Goal: Task Accomplishment & Management: Use online tool/utility

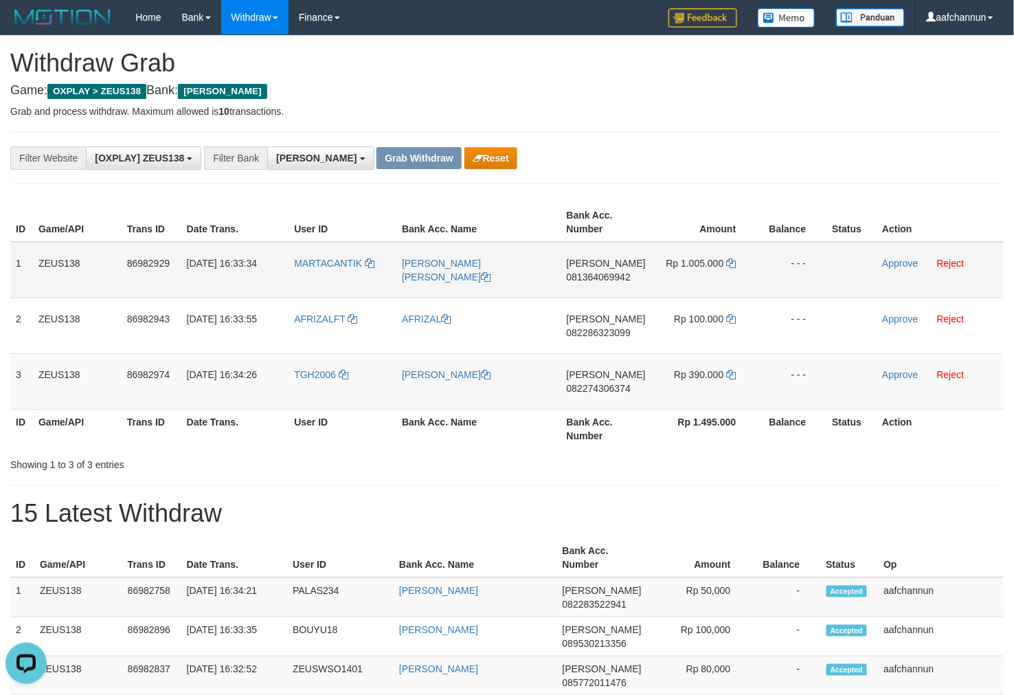
click at [326, 268] on td "MARTACANTIK" at bounding box center [343, 270] width 108 height 56
copy link "MARTACANTIK"
click at [322, 269] on td "MARTACANTIK" at bounding box center [343, 270] width 108 height 56
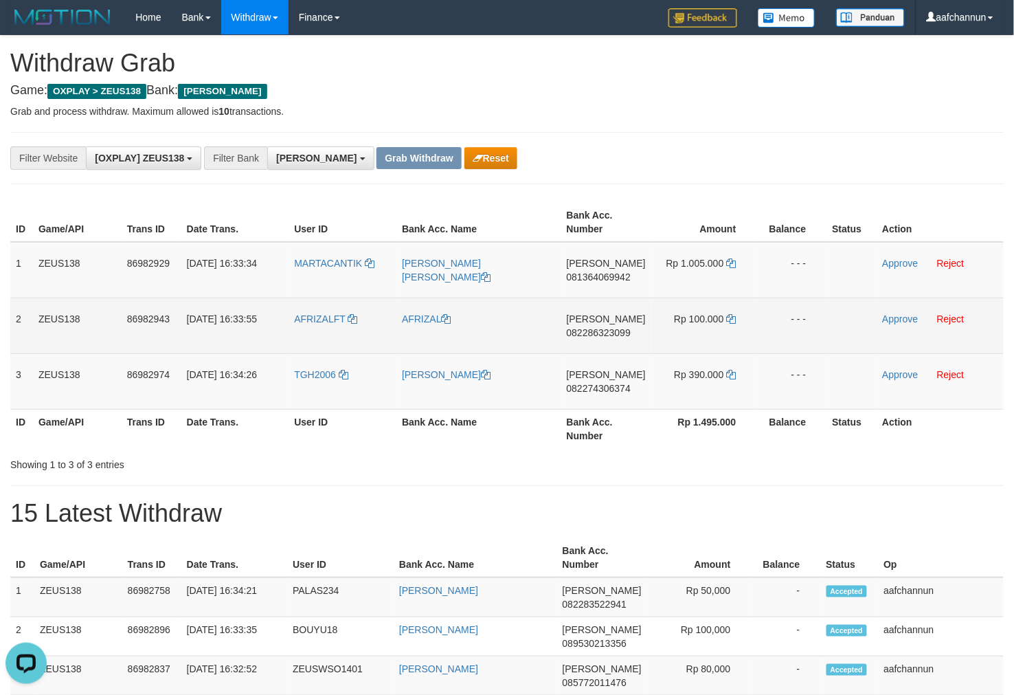
click at [306, 341] on td "AFRIZALFT" at bounding box center [343, 325] width 108 height 56
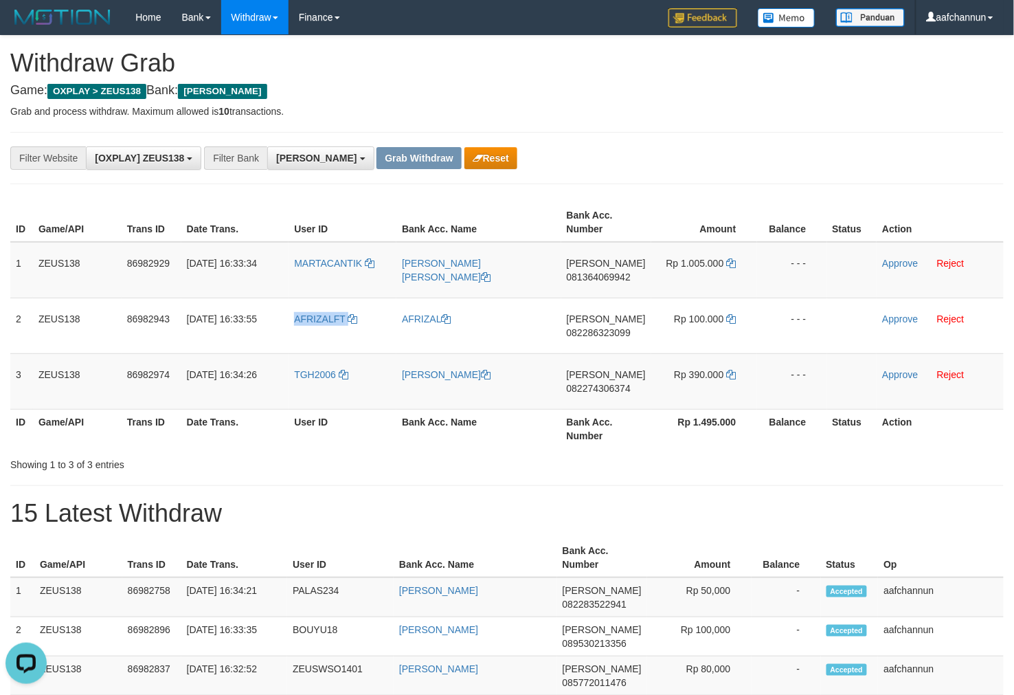
copy link "AFRIZALFT"
click at [309, 401] on td "TGH2006" at bounding box center [343, 381] width 108 height 56
copy link "TGH2006"
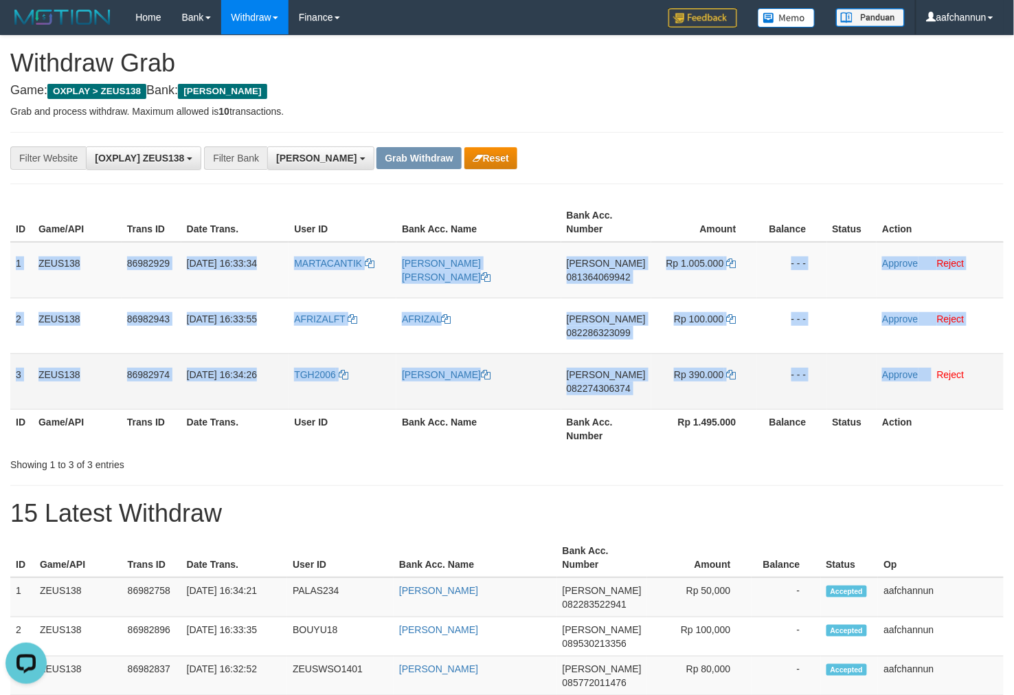
copy tbody "1 ZEUS138 86982929 [DATE] 16:33:34 MARTACANTIK [PERSON_NAME] [PERSON_NAME] [PER…"
drag, startPoint x: 12, startPoint y: 261, endPoint x: 911, endPoint y: 379, distance: 906.2
click at [937, 375] on tbody "1 ZEUS138 86982929 [DATE] 16:33:34 MARTACANTIK [PERSON_NAME] [PERSON_NAME] [PER…" at bounding box center [506, 326] width 993 height 168
copy tbody "1 ZEUS138 86982929 [DATE] 16:33:34 MARTACANTIK [PERSON_NAME] [PERSON_NAME] [PER…"
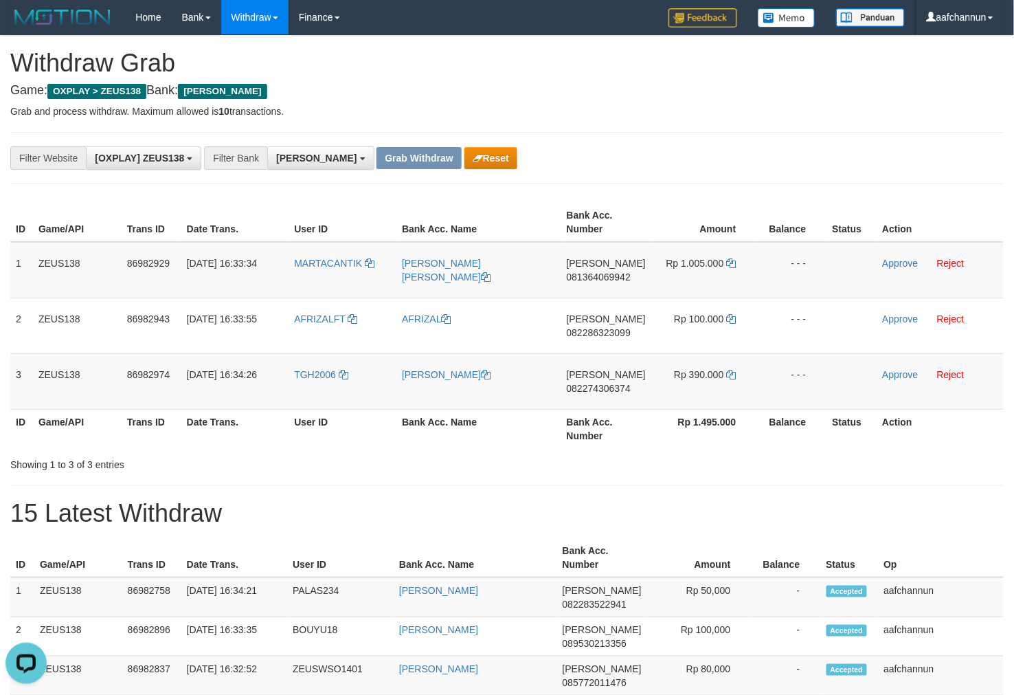
drag, startPoint x: 648, startPoint y: 497, endPoint x: 648, endPoint y: 485, distance: 12.4
click at [580, 271] on span "081364069942" at bounding box center [599, 276] width 64 height 11
click at [736, 264] on td "Rp 1.005.000" at bounding box center [704, 270] width 106 height 56
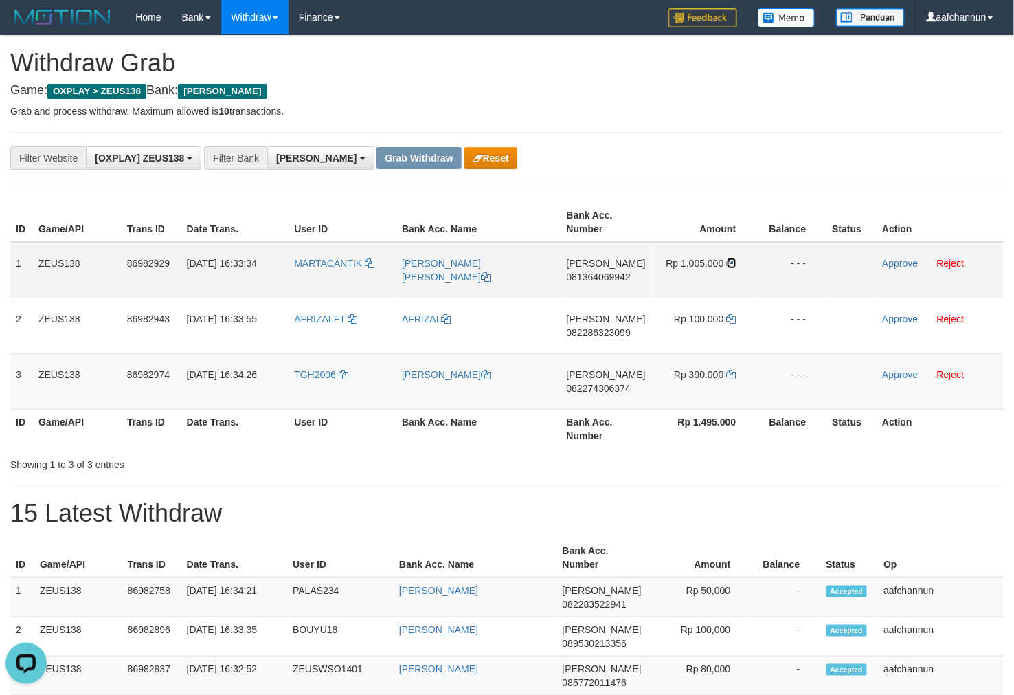
click at [734, 262] on icon at bounding box center [732, 263] width 10 height 10
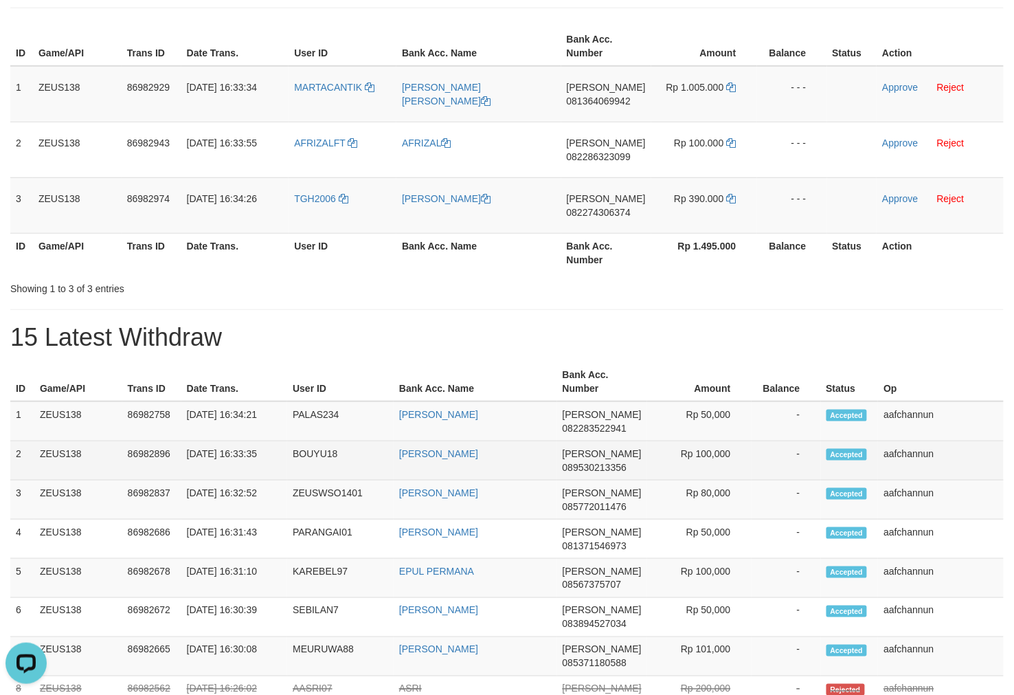
scroll to position [76, 0]
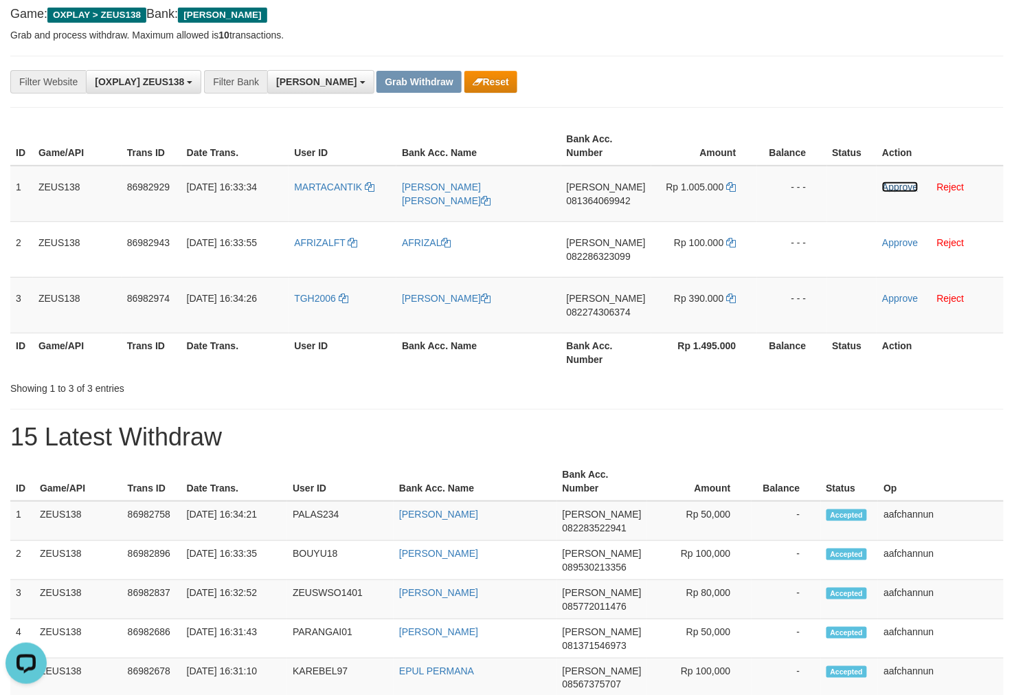
drag, startPoint x: 890, startPoint y: 184, endPoint x: 582, endPoint y: 161, distance: 309.3
click at [890, 184] on link "Approve" at bounding box center [900, 186] width 36 height 11
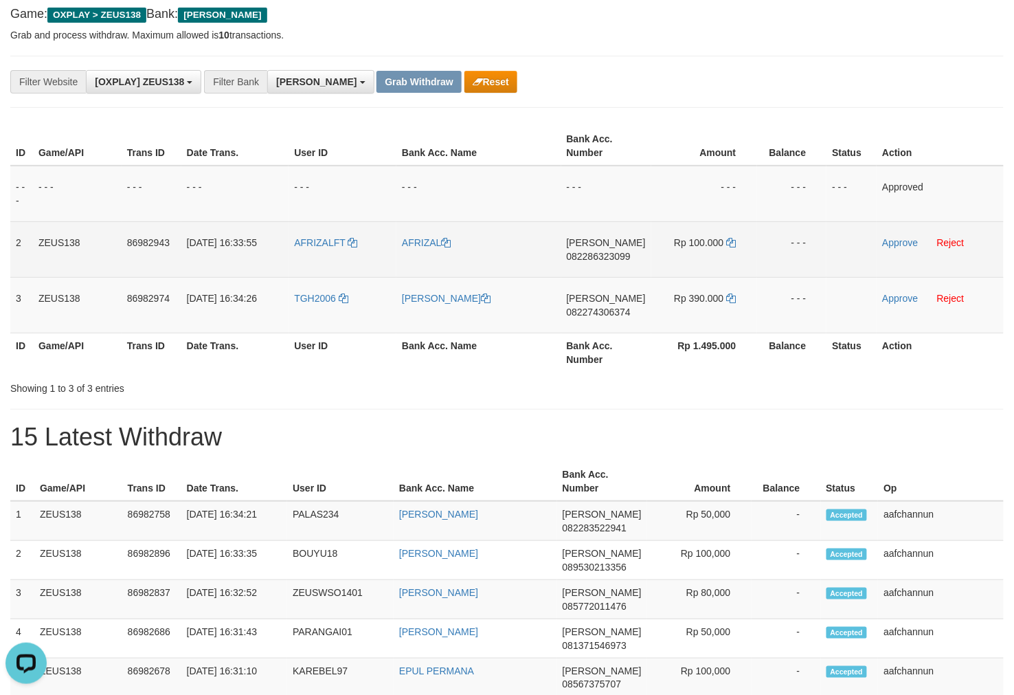
click at [589, 256] on span "082286323099" at bounding box center [599, 256] width 64 height 11
click at [588, 256] on span "082286323099" at bounding box center [599, 256] width 64 height 11
drag, startPoint x: 589, startPoint y: 258, endPoint x: 605, endPoint y: 229, distance: 32.9
click at [589, 258] on span "082286323099" at bounding box center [599, 256] width 64 height 11
click at [733, 239] on icon at bounding box center [732, 243] width 10 height 10
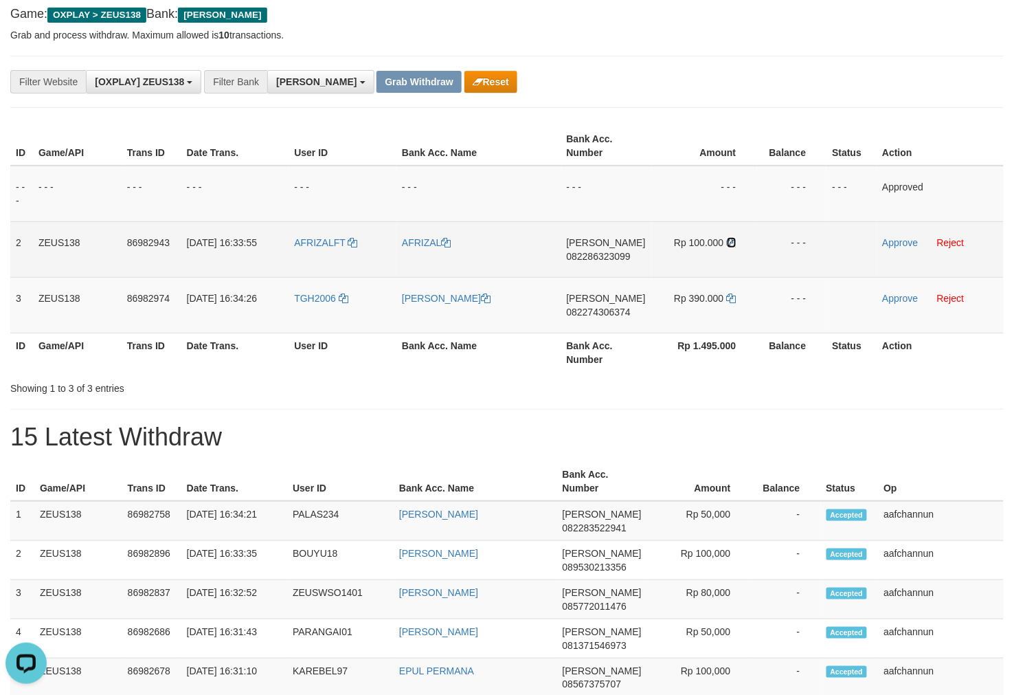
click at [738, 241] on td "Rp 100.000" at bounding box center [704, 249] width 106 height 56
drag, startPoint x: 438, startPoint y: 252, endPoint x: 514, endPoint y: 275, distance: 79.6
click at [474, 247] on tr "2 ZEUS138 86982943 [DATE] 16:33:55 AFRIZALFT AFRIZAL [PERSON_NAME] 082286323099…" at bounding box center [506, 249] width 993 height 56
click at [883, 245] on link "Approve" at bounding box center [900, 242] width 36 height 11
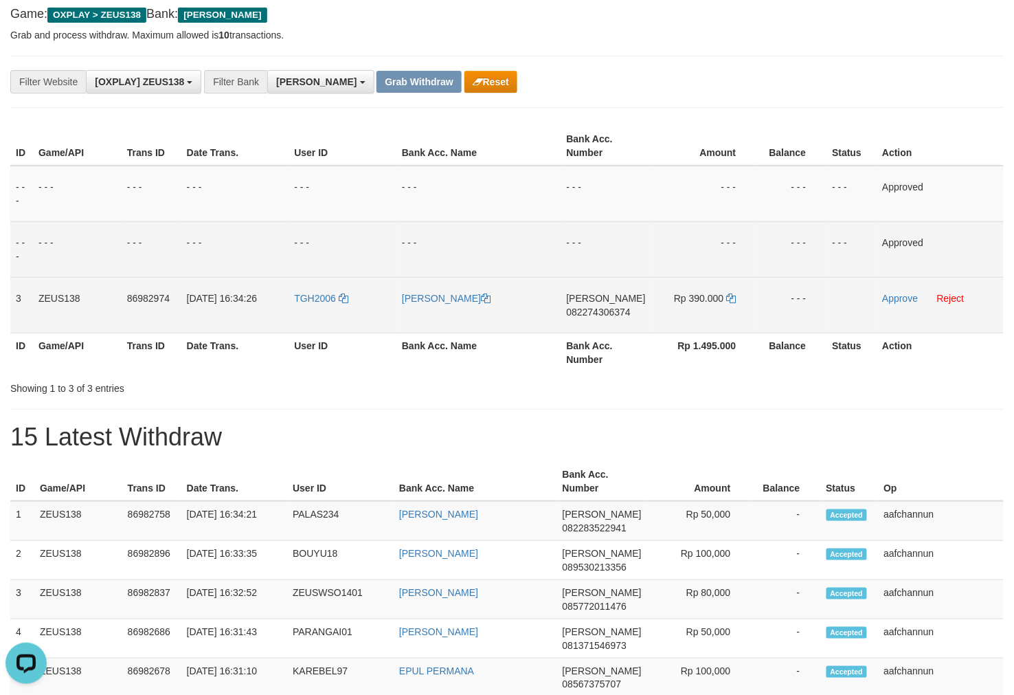
click at [580, 307] on span "082274306374" at bounding box center [599, 311] width 64 height 11
click at [588, 311] on span "082274306374" at bounding box center [599, 311] width 64 height 11
click at [737, 300] on td "Rp 390.000" at bounding box center [704, 305] width 106 height 56
click at [736, 298] on td "Rp 390.000" at bounding box center [704, 305] width 106 height 56
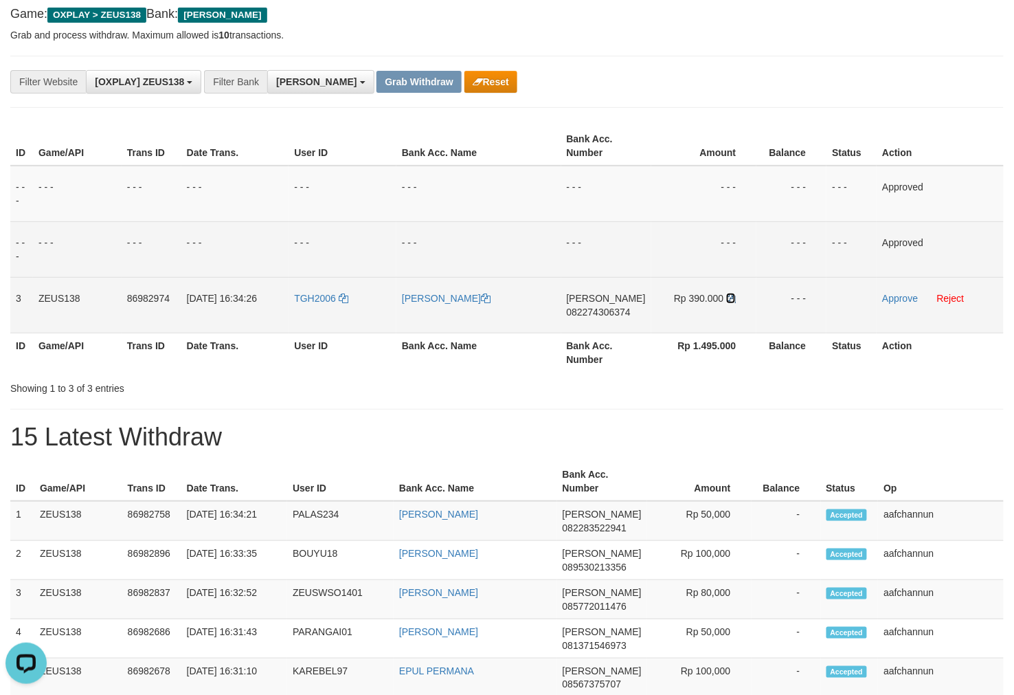
click at [736, 298] on icon at bounding box center [731, 298] width 10 height 10
drag, startPoint x: 389, startPoint y: 300, endPoint x: 537, endPoint y: 298, distance: 147.7
click at [523, 293] on tr "3 ZEUS138 86982974 [DATE] 16:34:26 TGH2006 TEGUH [PERSON_NAME] 082274306374 Rp …" at bounding box center [506, 305] width 993 height 56
click at [891, 289] on td "Approve Reject" at bounding box center [940, 305] width 127 height 56
click at [890, 296] on link "Approve" at bounding box center [900, 298] width 36 height 11
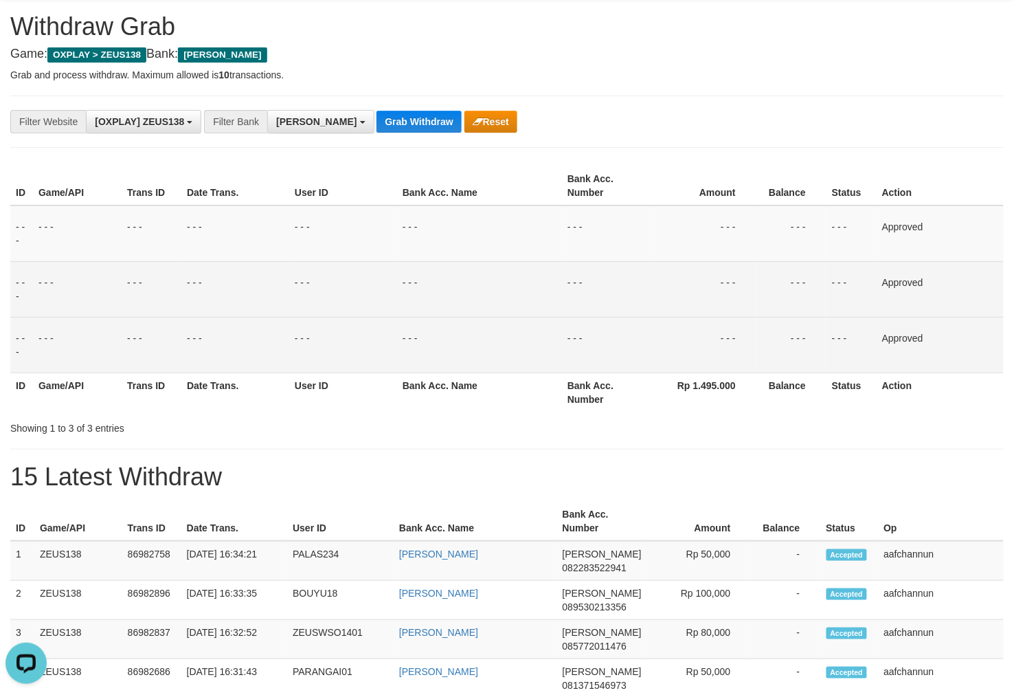
scroll to position [0, 0]
